Goal: Information Seeking & Learning: Learn about a topic

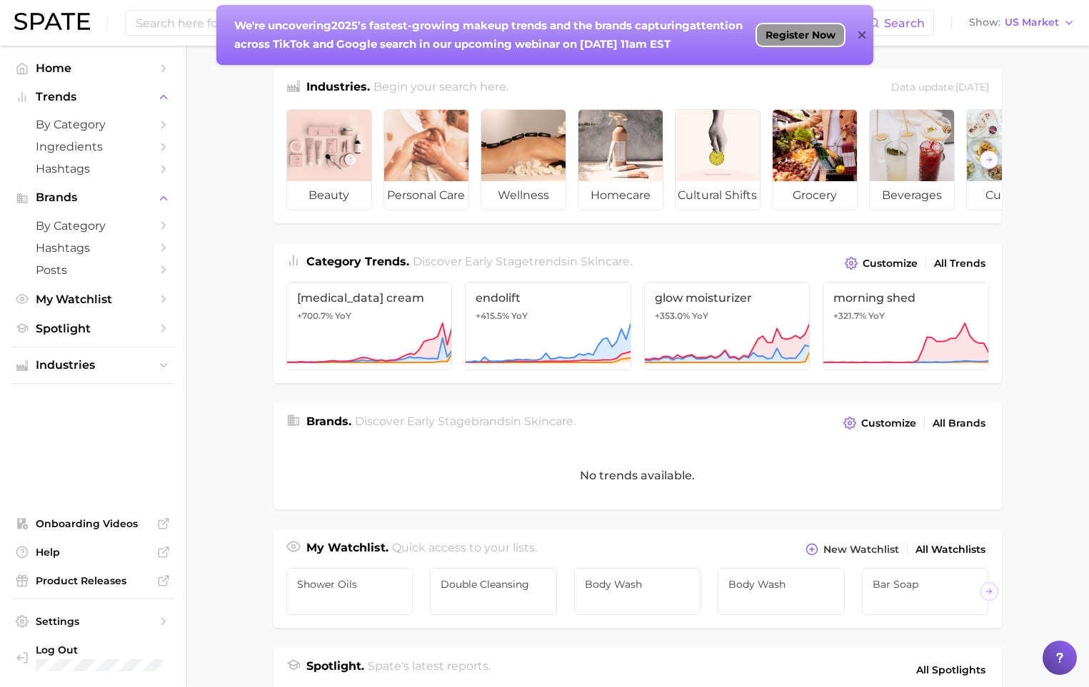
click at [807, 36] on span "Register Now" at bounding box center [800, 34] width 70 height 11
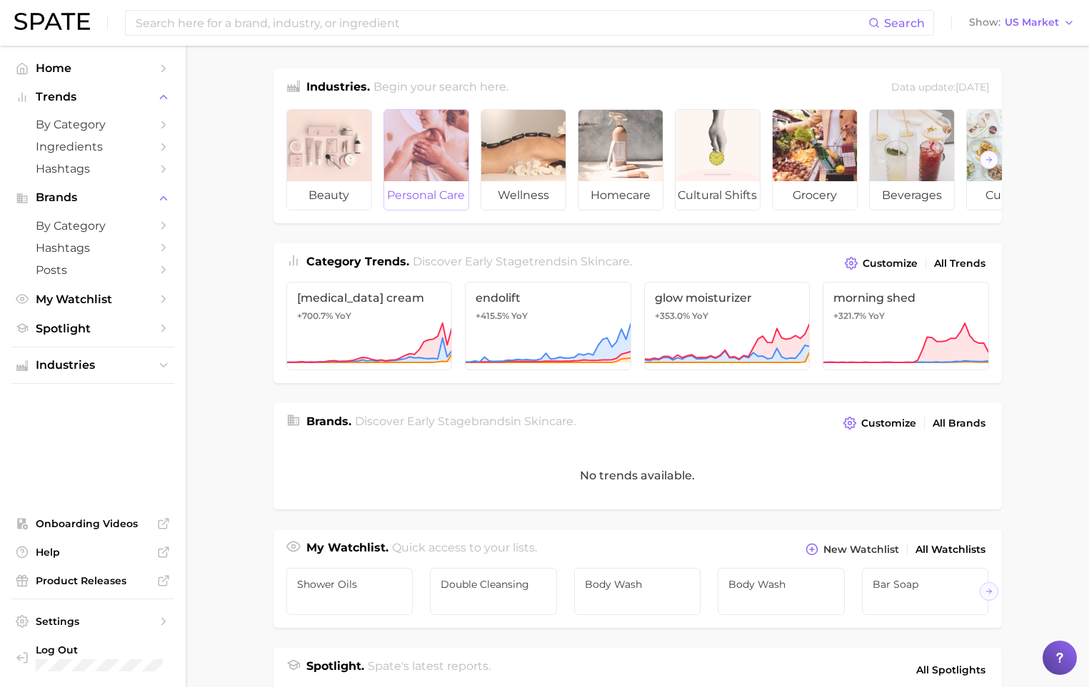
click at [448, 167] on div at bounding box center [426, 145] width 84 height 71
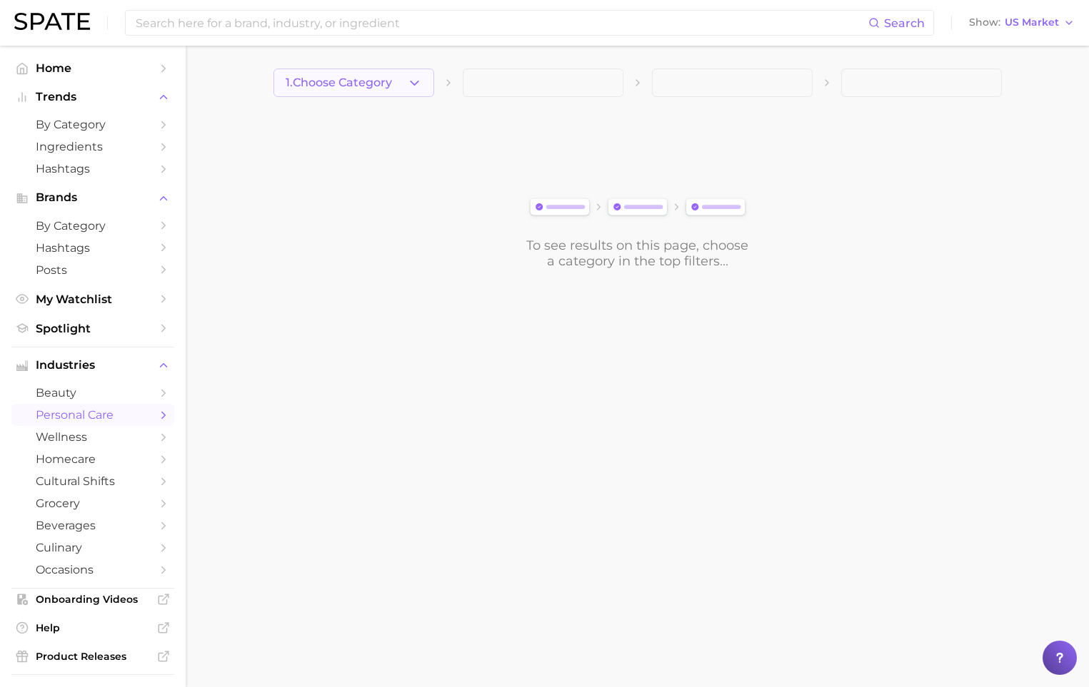
click at [399, 81] on button "1. Choose Category" at bounding box center [353, 83] width 161 height 29
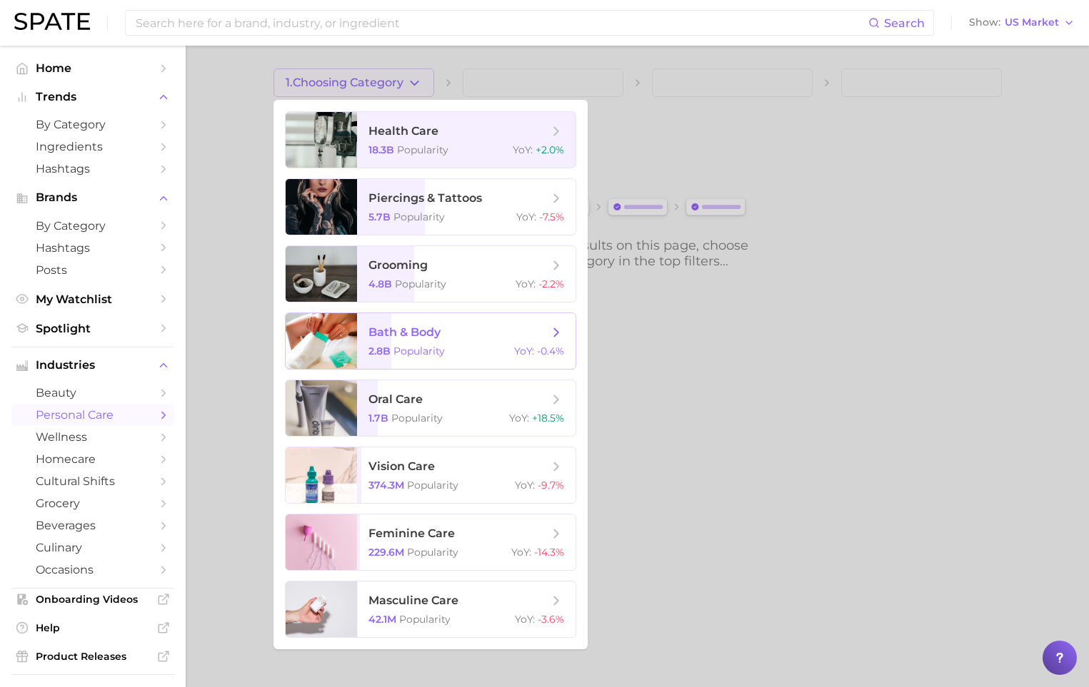
click at [388, 343] on span "bath & body 2.8b Popularity YoY : -0.4%" at bounding box center [466, 341] width 218 height 56
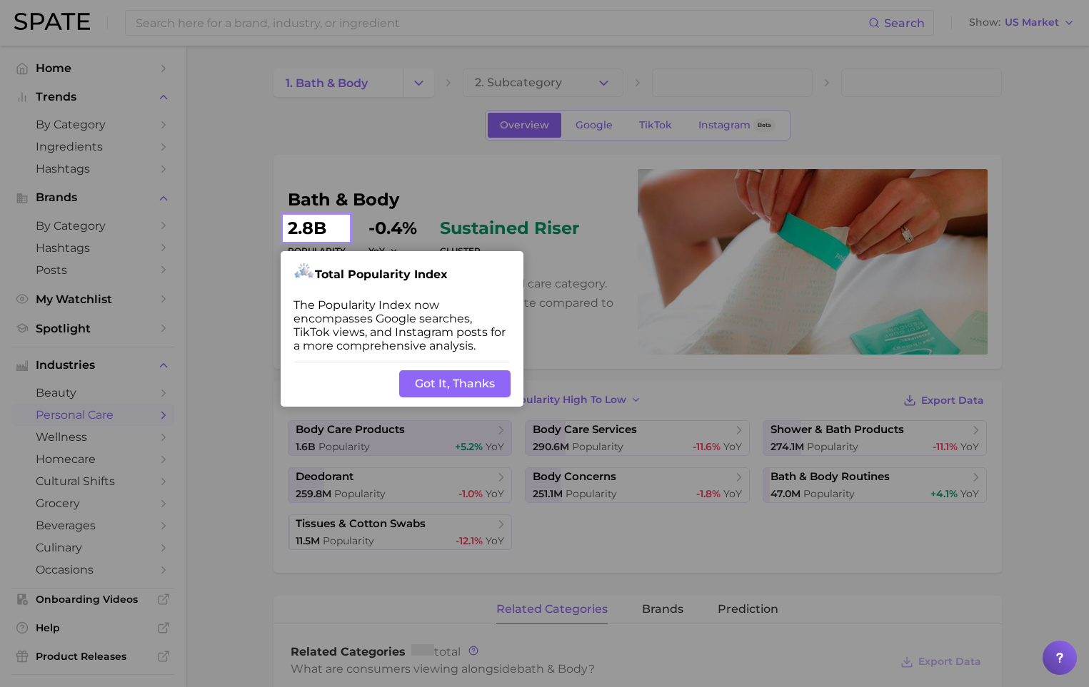
click at [438, 386] on button "Got It, Thanks" at bounding box center [454, 384] width 111 height 27
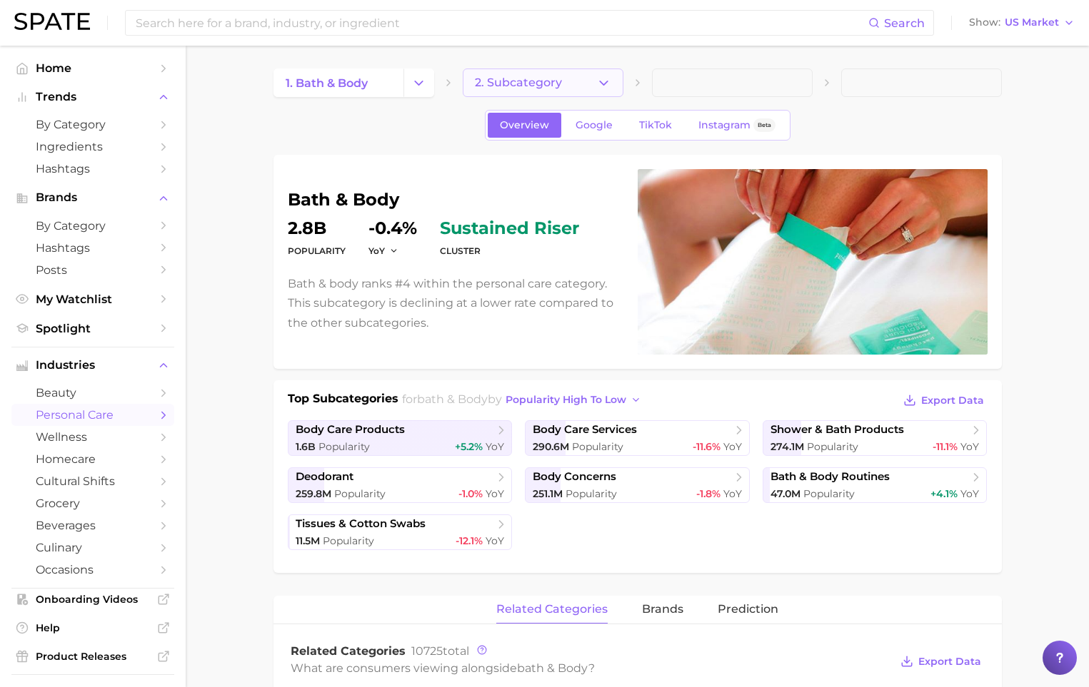
click at [529, 83] on span "2. Subcategory" at bounding box center [518, 82] width 87 height 13
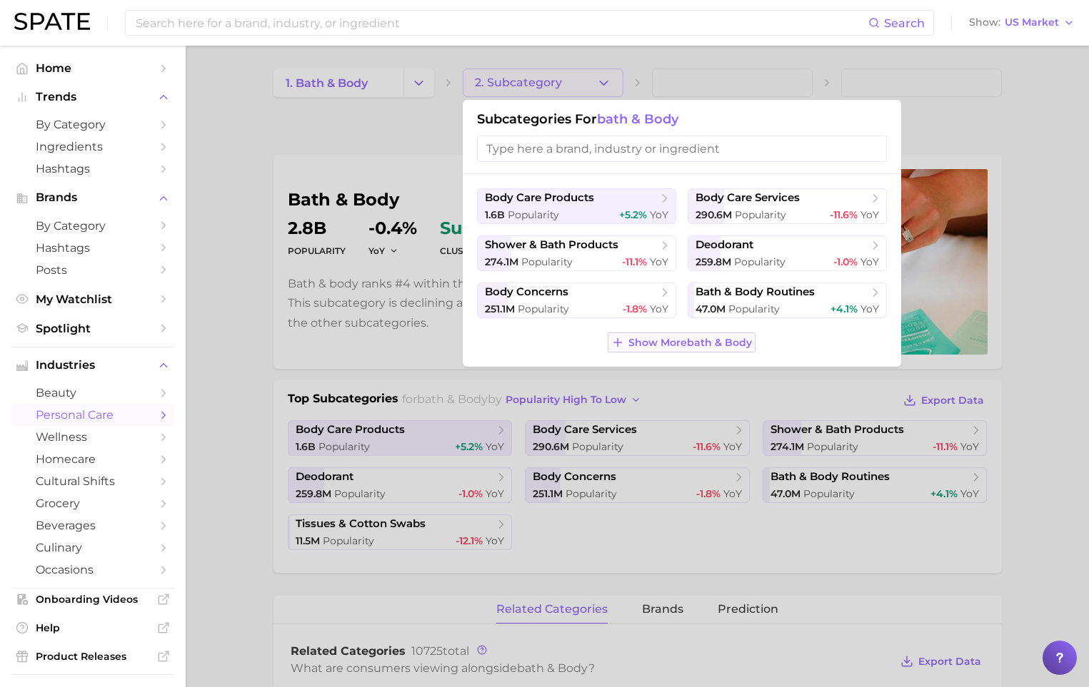
click at [679, 342] on span "Show More bath & body" at bounding box center [690, 343] width 124 height 12
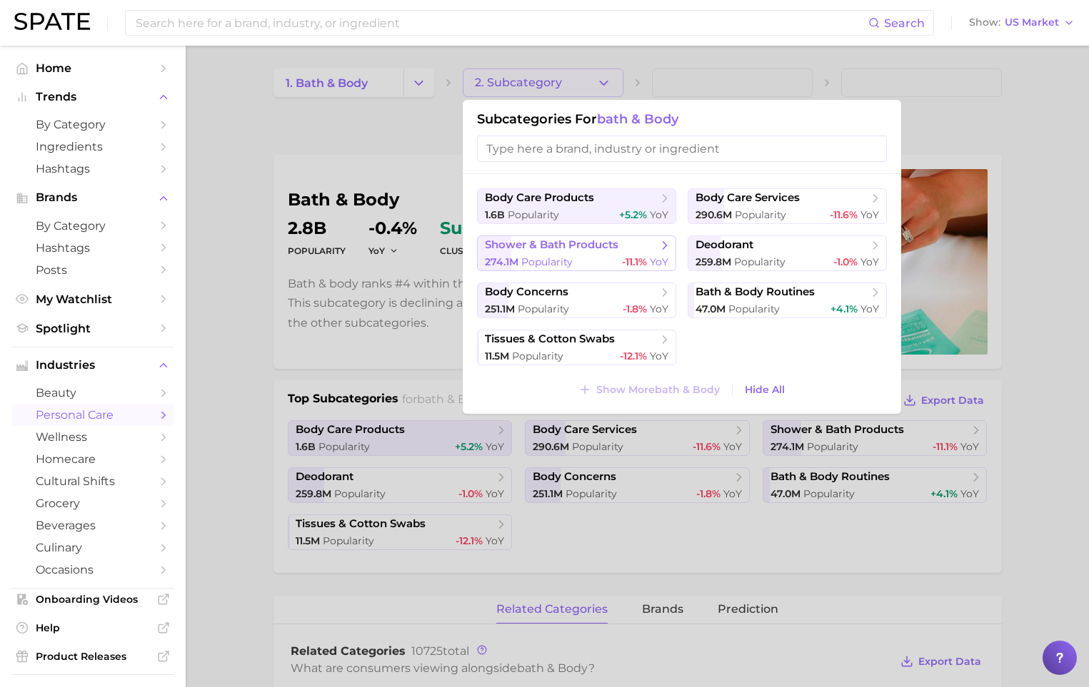
click at [593, 264] on div "274.1m Popularity -11.1% YoY" at bounding box center [576, 263] width 183 height 14
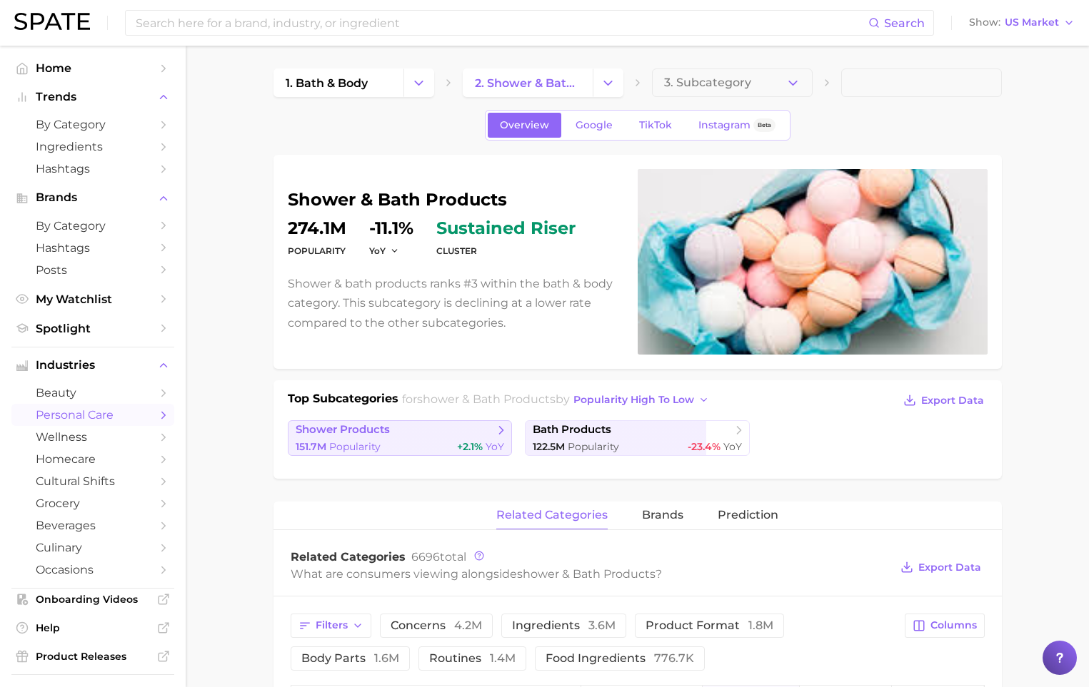
click at [458, 428] on span "shower products" at bounding box center [395, 430] width 198 height 14
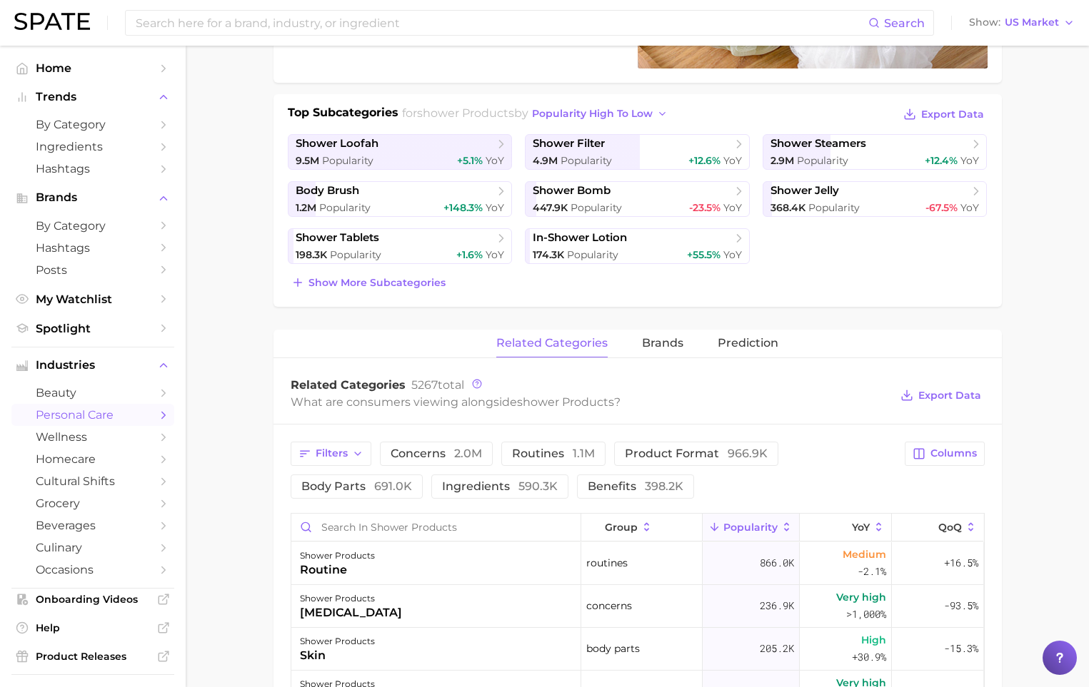
scroll to position [387, 0]
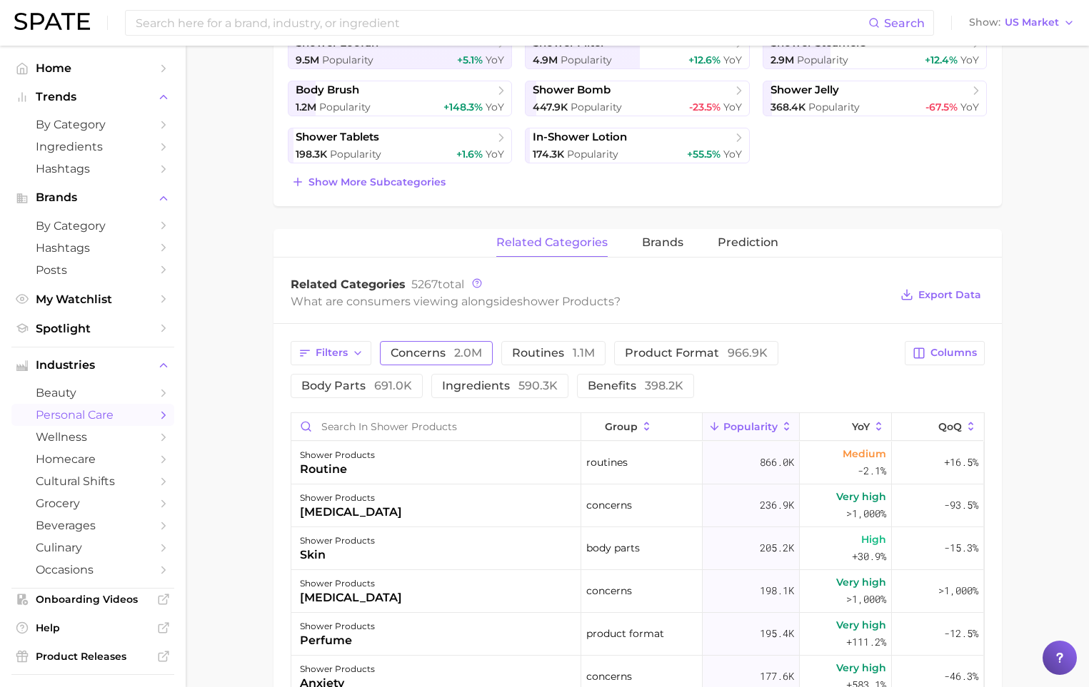
click at [465, 355] on span "2.0m" at bounding box center [468, 353] width 28 height 14
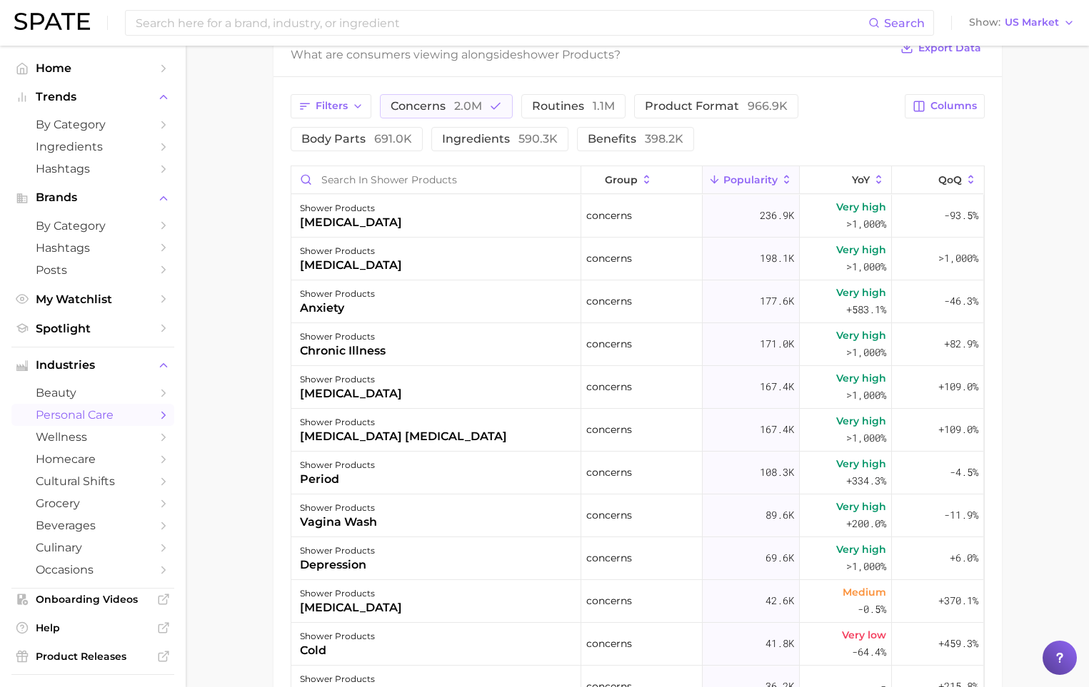
scroll to position [655, 0]
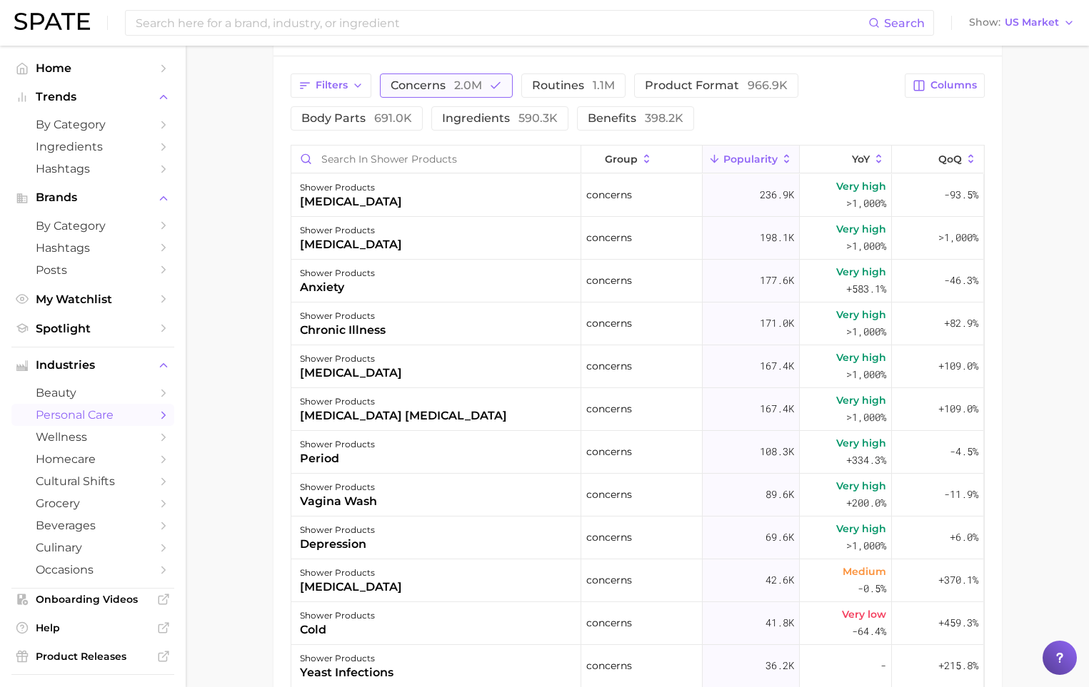
click at [503, 84] on button "concerns 2.0m" at bounding box center [446, 86] width 133 height 24
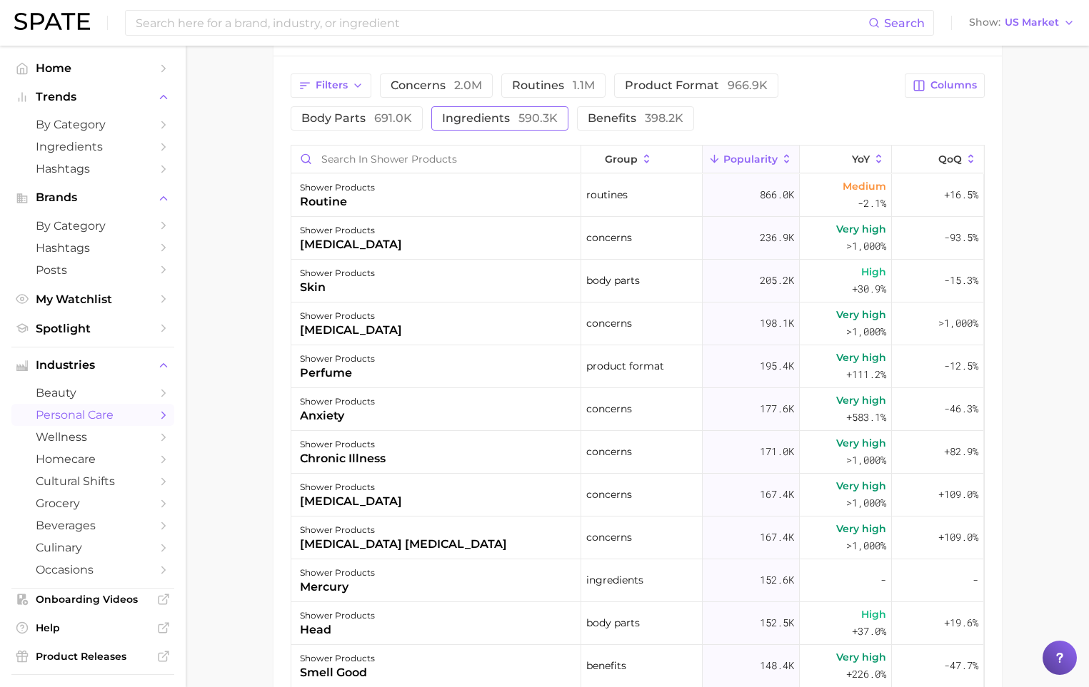
click at [513, 115] on span "ingredients 590.3k" at bounding box center [500, 118] width 116 height 11
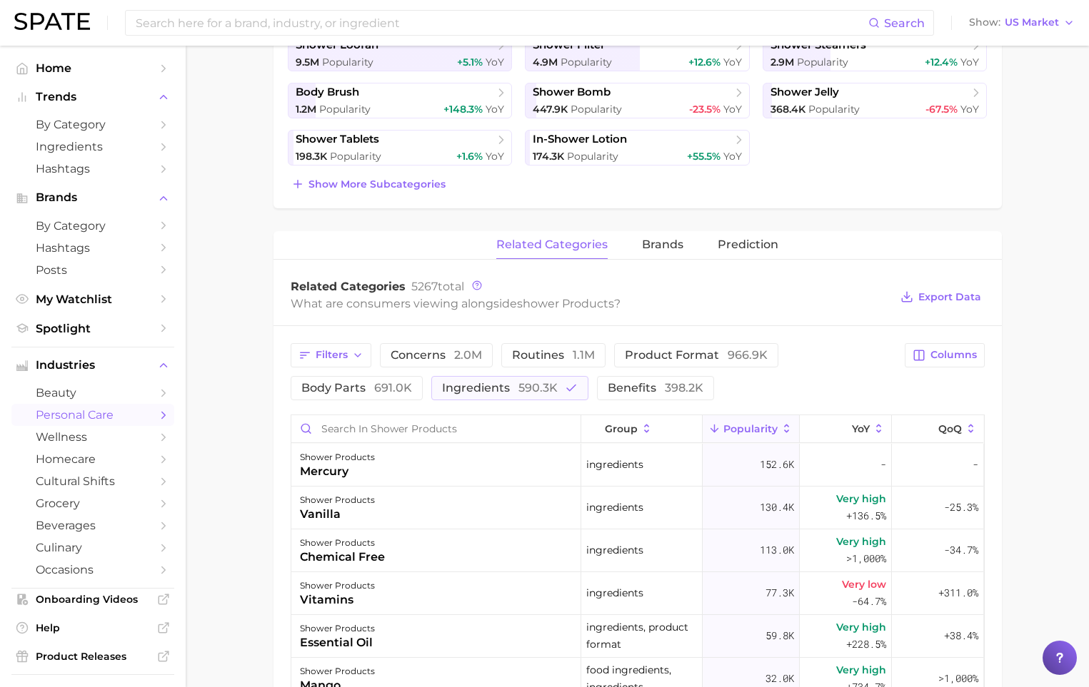
scroll to position [25, 0]
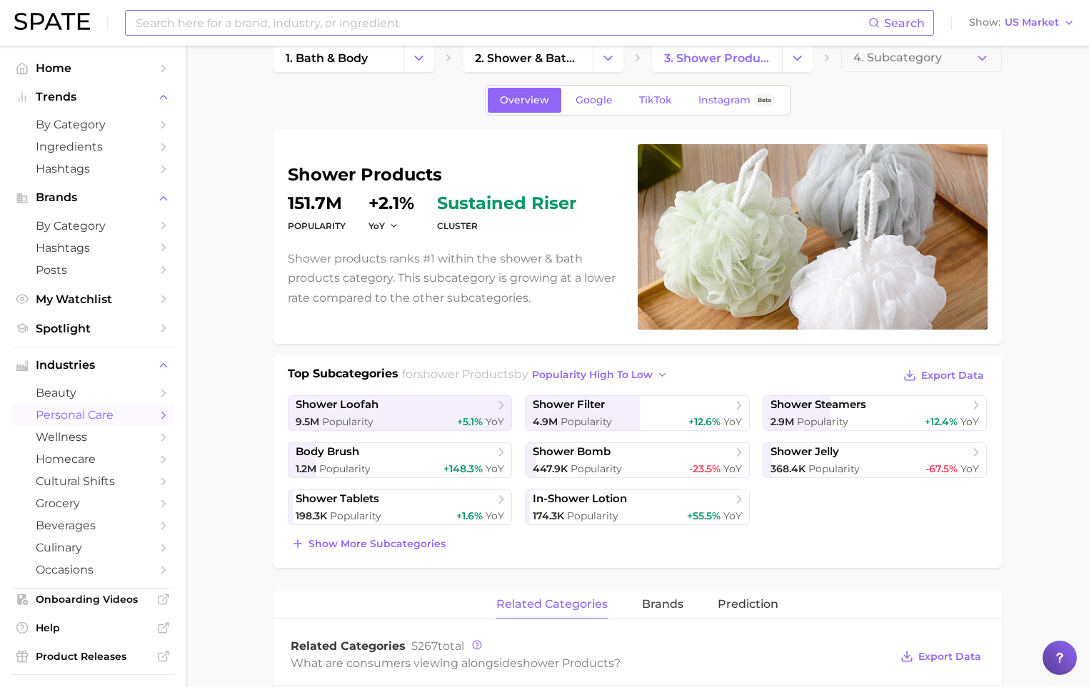
click at [393, 24] on input at bounding box center [501, 23] width 734 height 24
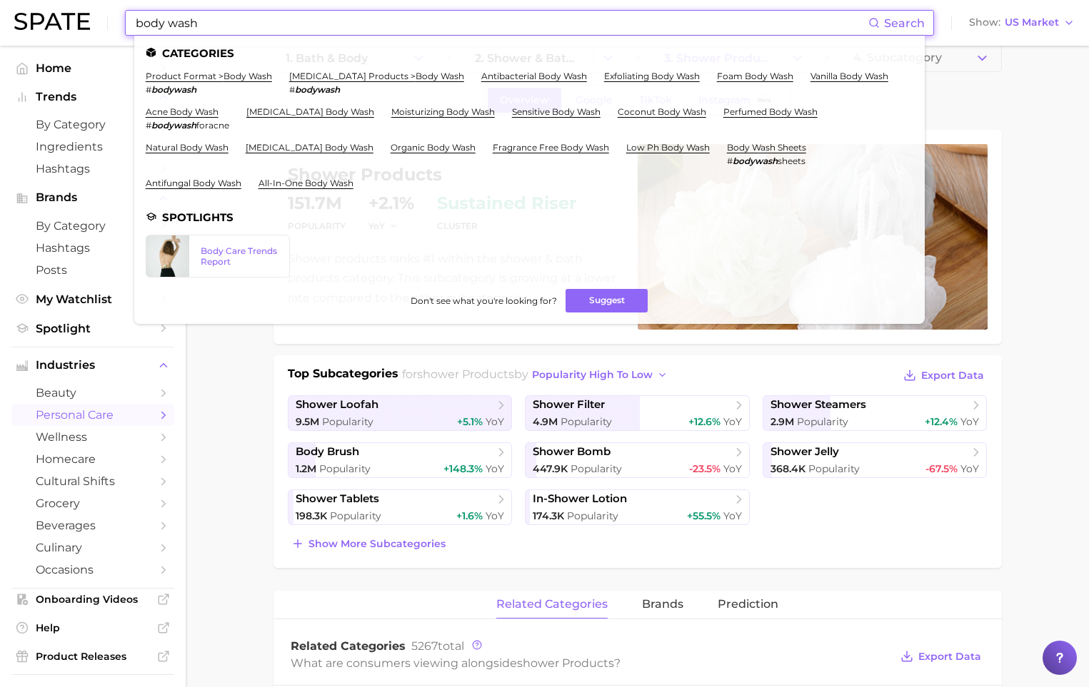
type input "body wash"
click at [251, 74] on link "product format > body wash" at bounding box center [209, 76] width 126 height 11
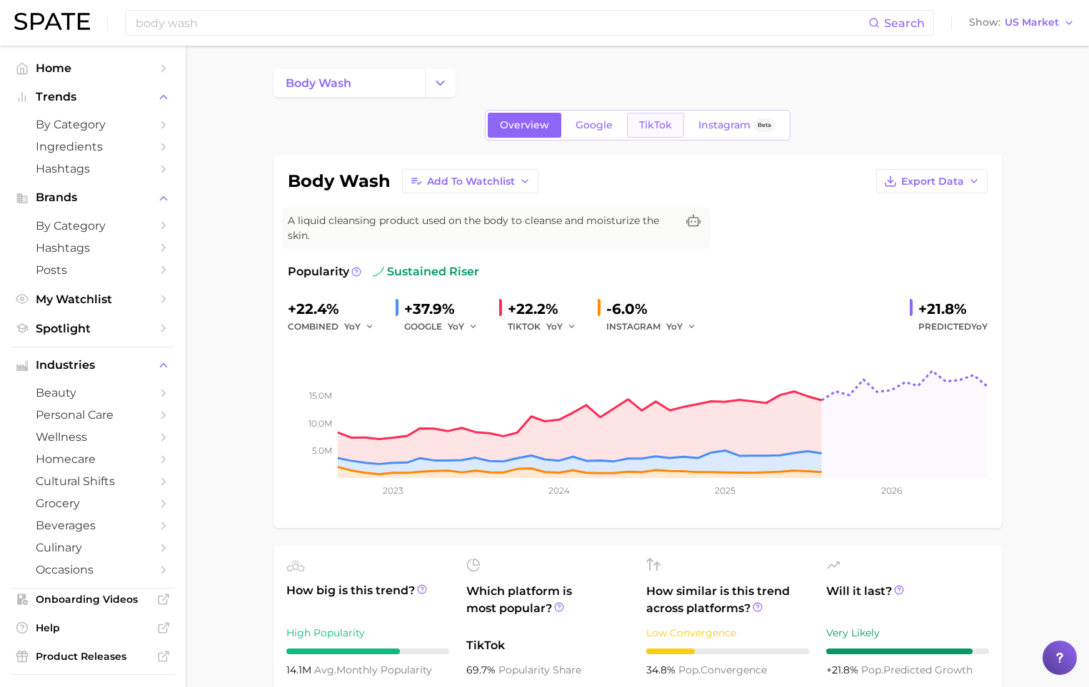
click at [649, 123] on span "TikTok" at bounding box center [655, 125] width 33 height 12
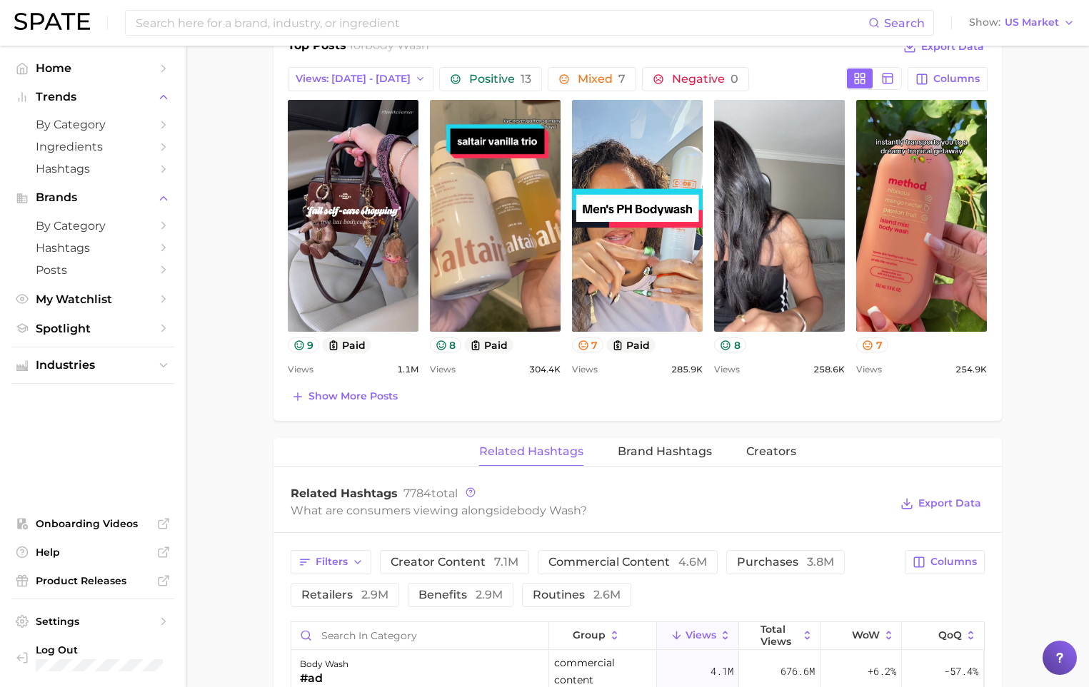
scroll to position [726, 0]
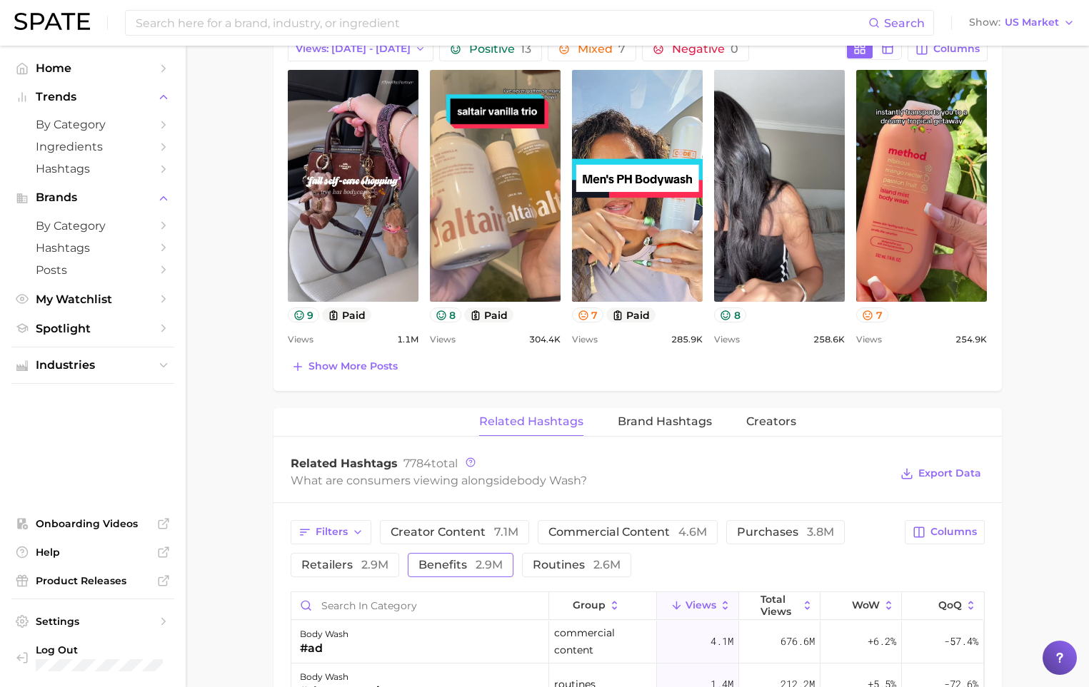
click at [471, 566] on span "benefits 2.9m" at bounding box center [460, 565] width 84 height 11
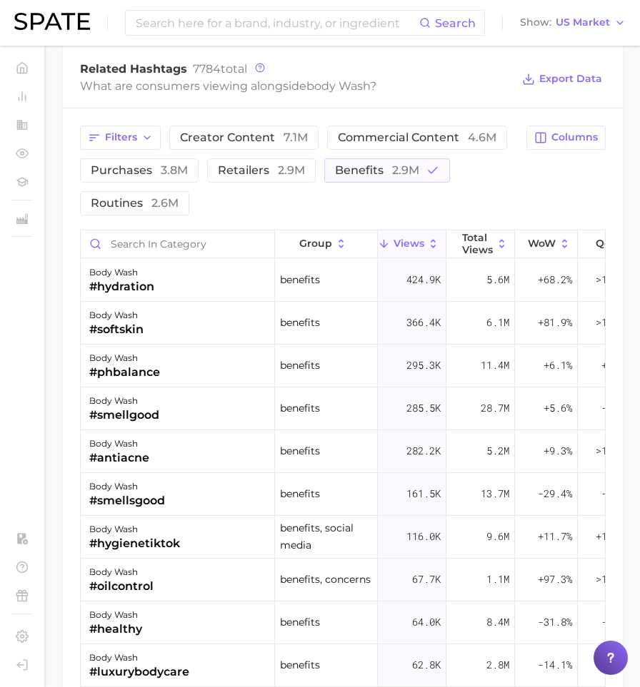
scroll to position [1476, 0]
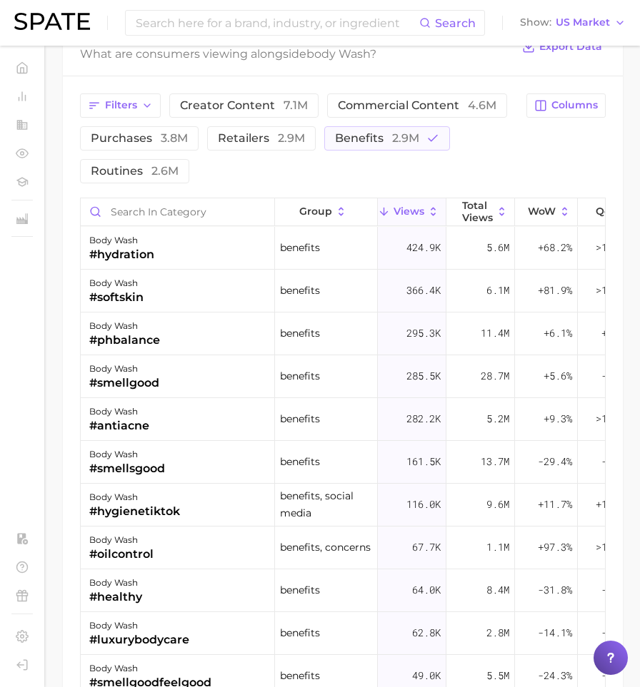
click at [496, 180] on div "Filters creator content 7.1m commercial content 4.6m purchases 3.8m retailers 2…" at bounding box center [299, 139] width 438 height 90
click at [560, 111] on button "Columns" at bounding box center [565, 106] width 79 height 24
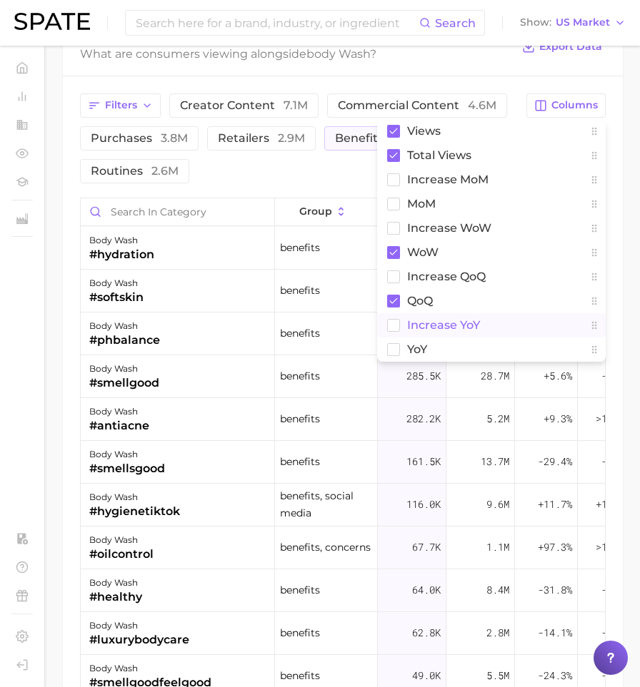
click at [474, 319] on span "increase YoY" at bounding box center [443, 325] width 73 height 12
click at [520, 104] on div "Filters creator content 7.1m commercial content 4.6m purchases 3.8m retailers 2…" at bounding box center [342, 139] width 525 height 90
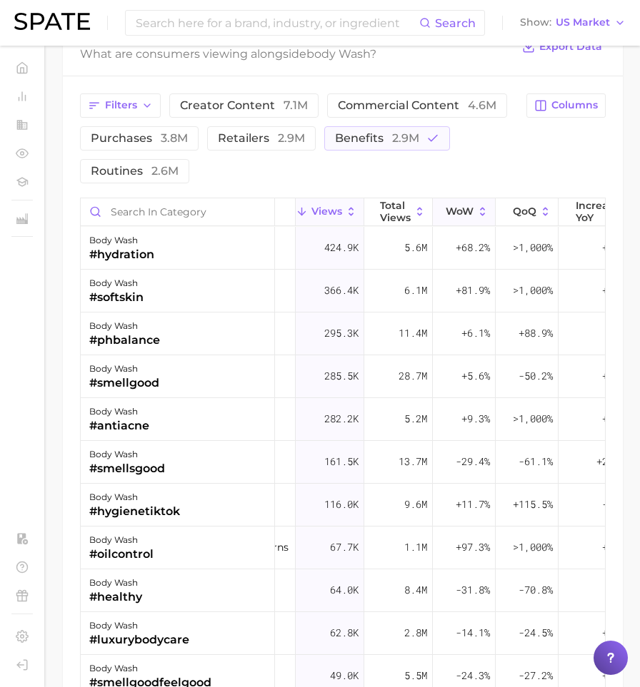
scroll to position [0, 119]
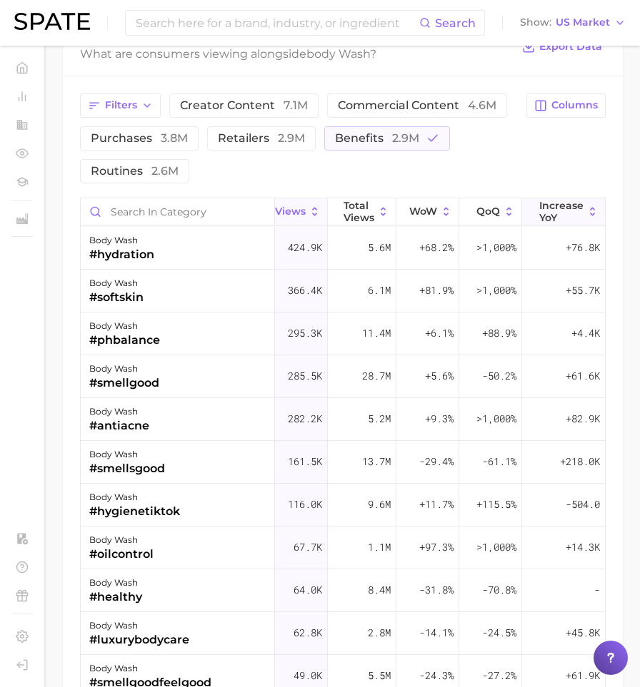
click at [539, 210] on span "increase YoY" at bounding box center [561, 211] width 44 height 23
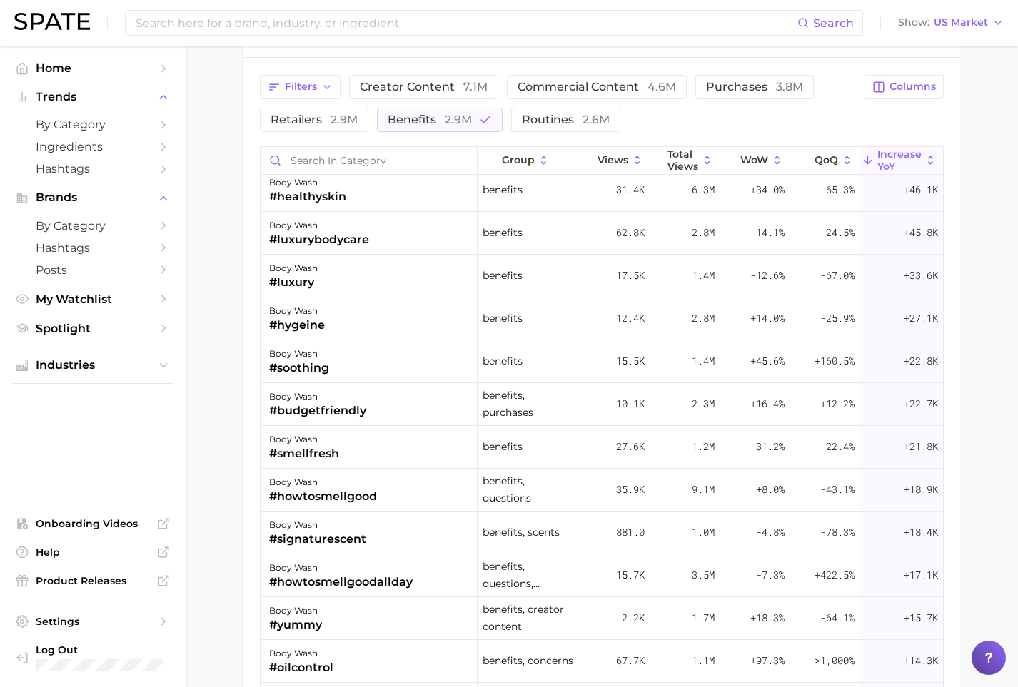
scroll to position [521, 0]
